Goal: Find contact information: Find contact information

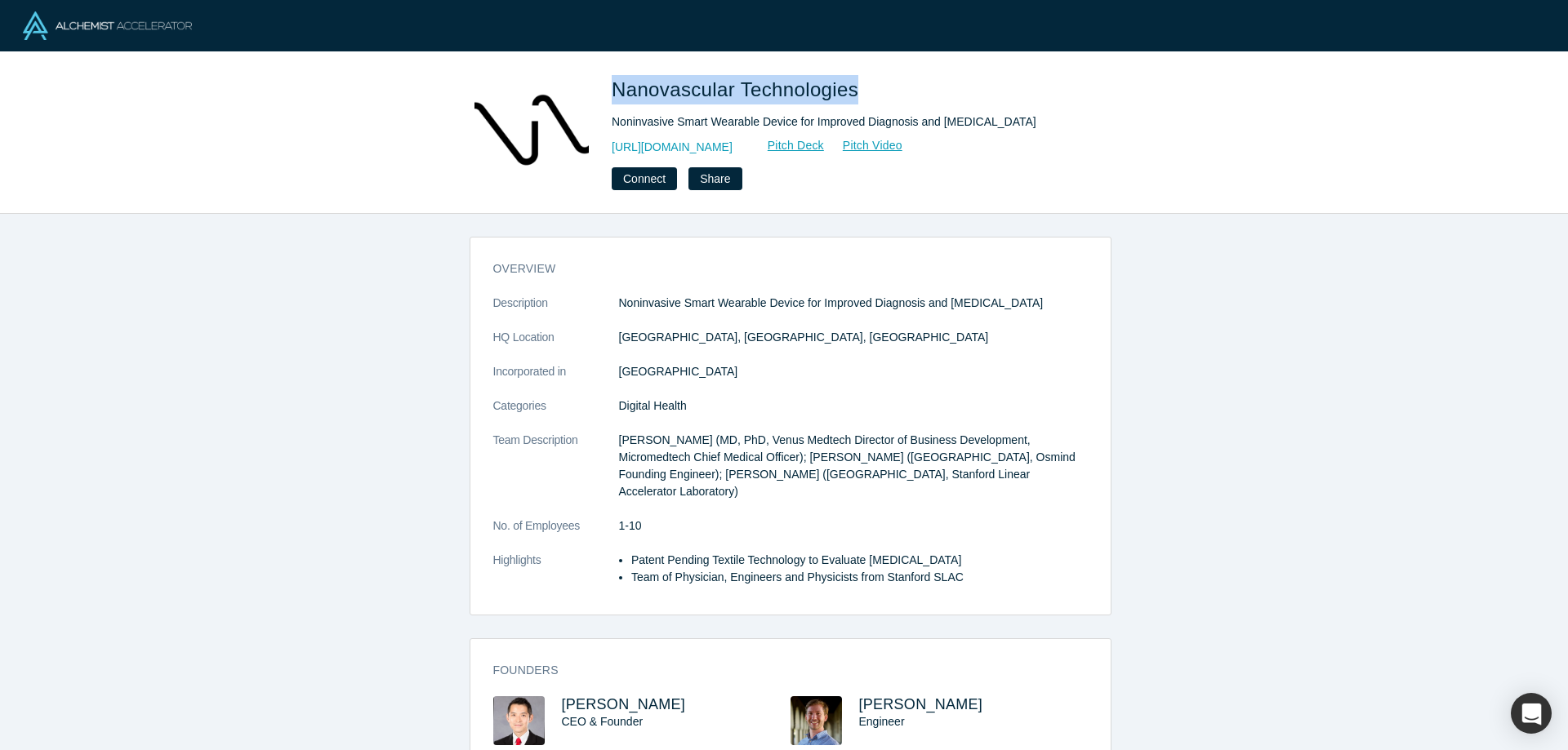
drag, startPoint x: 853, startPoint y: 96, endPoint x: 613, endPoint y: 95, distance: 240.0
click at [613, 95] on span "Nanovascular Technologies" at bounding box center [737, 89] width 253 height 22
copy span "Nanovascular Technologies"
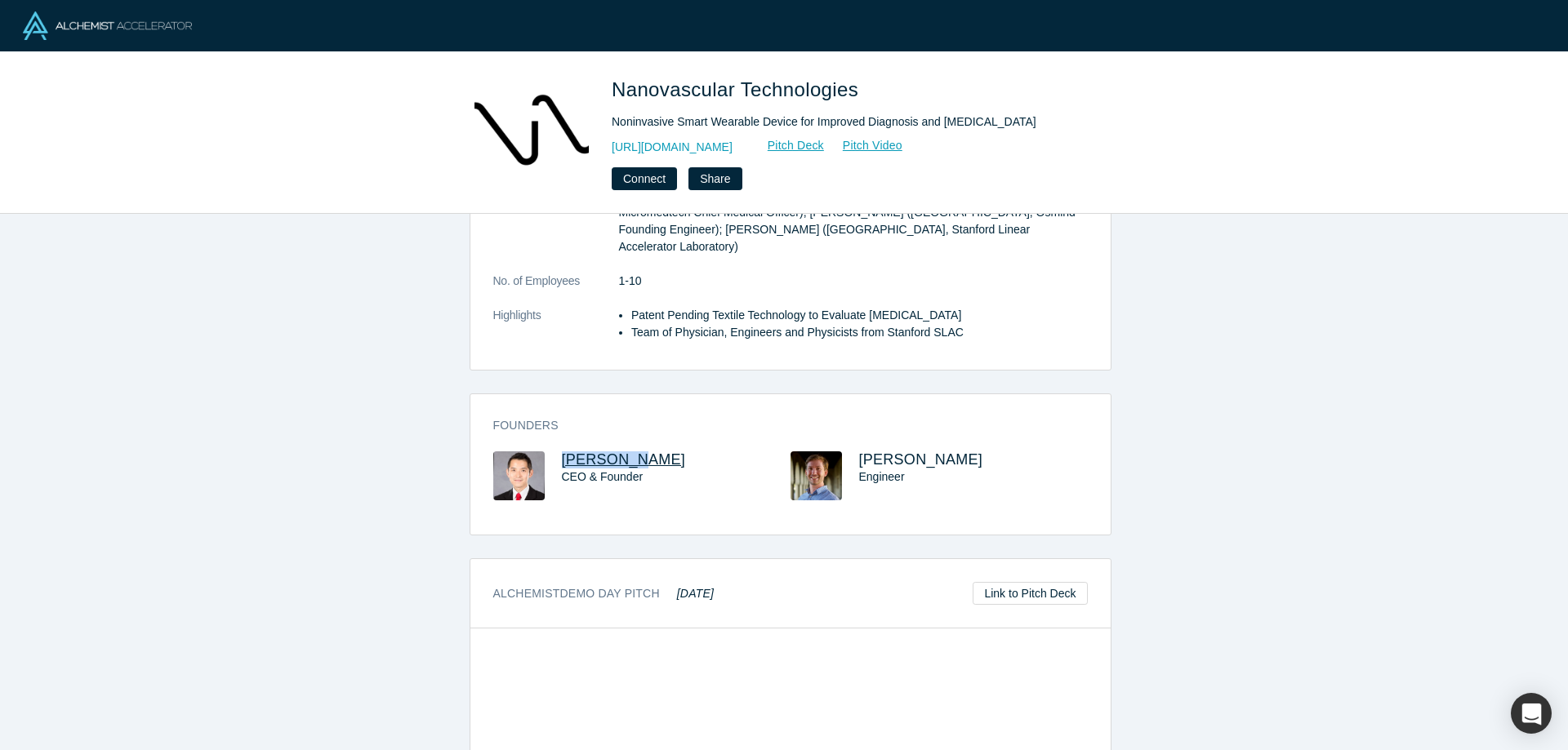
drag, startPoint x: 556, startPoint y: 471, endPoint x: 624, endPoint y: 469, distance: 68.0
click at [624, 469] on div "[PERSON_NAME] CEO & Founder" at bounding box center [642, 487] width 298 height 72
click at [629, 467] on span "[PERSON_NAME]" at bounding box center [624, 459] width 124 height 16
click at [638, 468] on h3 "[PERSON_NAME]" at bounding box center [661, 459] width 199 height 17
drag, startPoint x: 635, startPoint y: 477, endPoint x: 558, endPoint y: 475, distance: 77.0
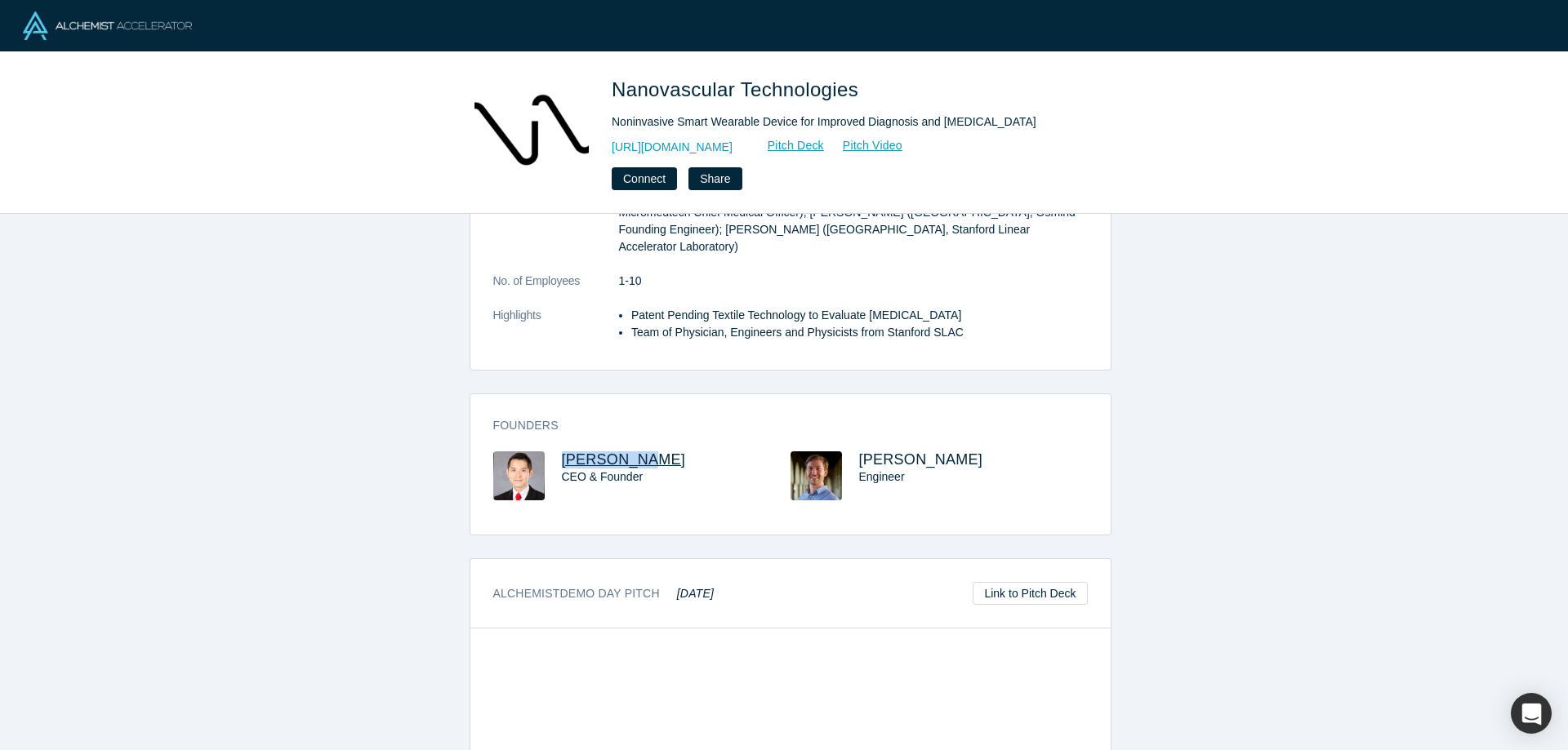
click at [562, 468] on h3 "[PERSON_NAME]" at bounding box center [661, 459] width 199 height 17
copy span "[PERSON_NAME]"
